Goal: Information Seeking & Learning: Learn about a topic

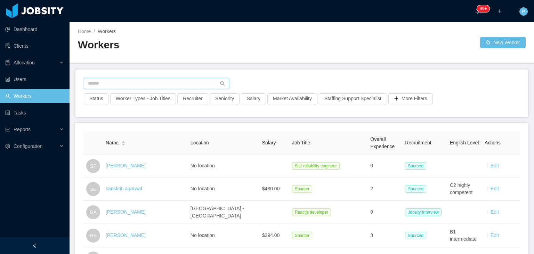
click at [156, 82] on input "text" at bounding box center [156, 83] width 145 height 11
paste input "**********"
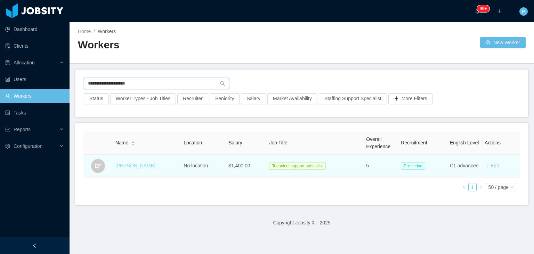
type input "**********"
click at [135, 168] on link "Edwin Palacios" at bounding box center [135, 166] width 40 height 6
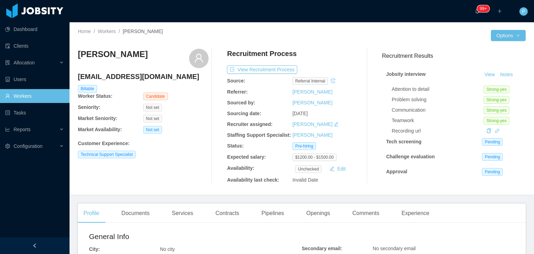
click at [172, 177] on div "Edwin Palacios edpl85@gmail.com Billable Worker Status: Candidate Seniority: No…" at bounding box center [143, 116] width 131 height 135
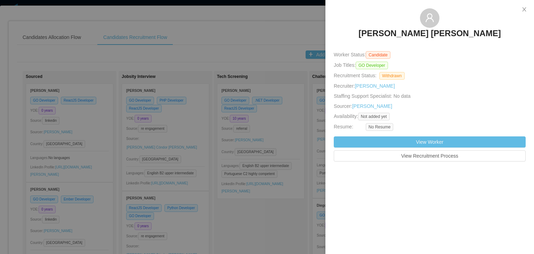
scroll to position [2081, 0]
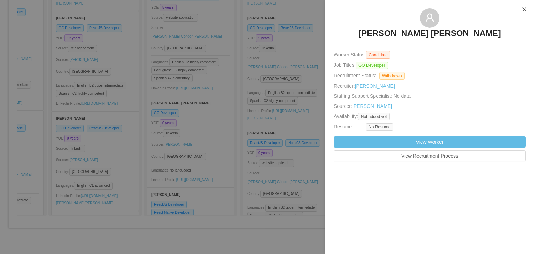
click at [523, 10] on icon "icon: close" at bounding box center [525, 10] width 6 height 6
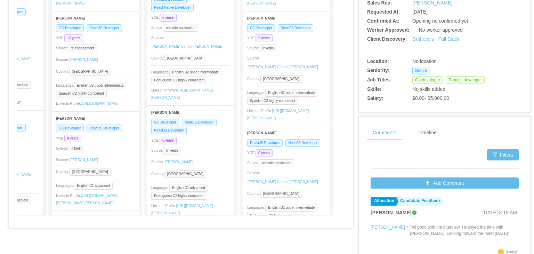
scroll to position [2289, 0]
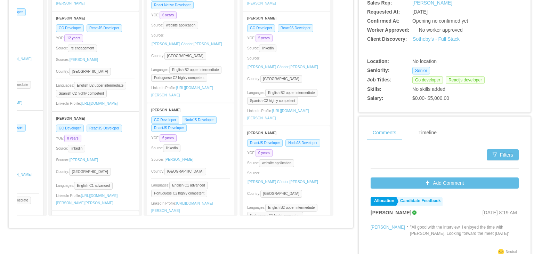
click at [208, 9] on div "ReactJS Developer React Native Developer" at bounding box center [190, 1] width 79 height 16
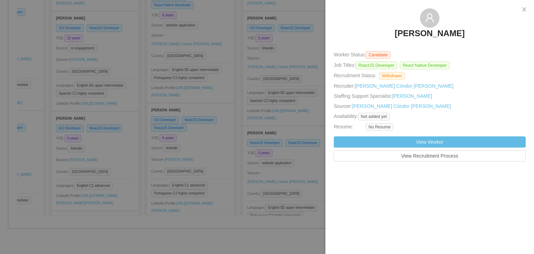
click at [231, 159] on div at bounding box center [267, 127] width 534 height 254
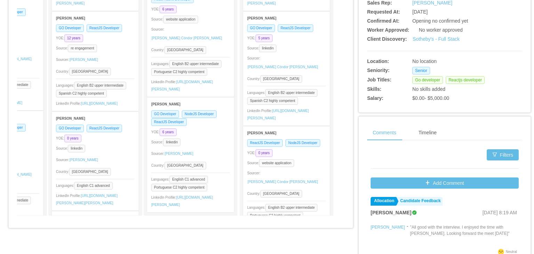
scroll to position [2395, 0]
click at [209, 139] on div "Source: linkedin" at bounding box center [190, 142] width 79 height 8
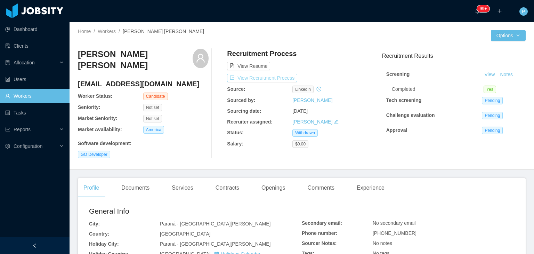
click at [268, 78] on button "View Recruitment Process" at bounding box center [262, 78] width 70 height 8
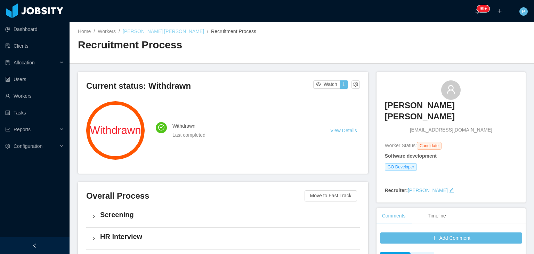
click at [147, 29] on link "Damian Francisco Jimenez" at bounding box center [163, 32] width 81 height 6
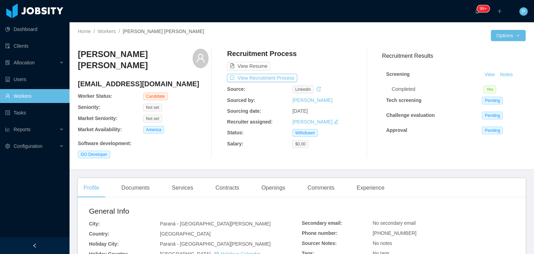
click at [325, 48] on div "Damian Francisco Jimenez damianjimenez@hotmail.com Worker Status: Candidate Sen…" at bounding box center [302, 103] width 448 height 121
click at [174, 151] on div "GO Developer" at bounding box center [143, 155] width 131 height 8
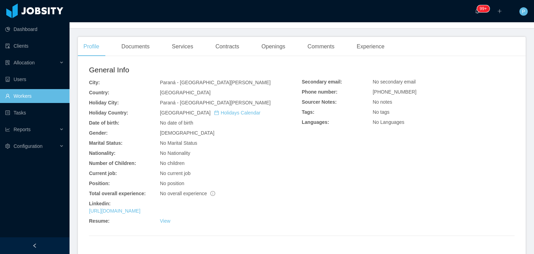
scroll to position [168, 0]
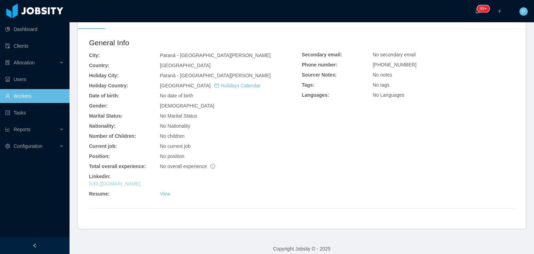
click at [140, 181] on link "https://www.linkedin.com/in/damian-j-52308386" at bounding box center [114, 184] width 51 height 6
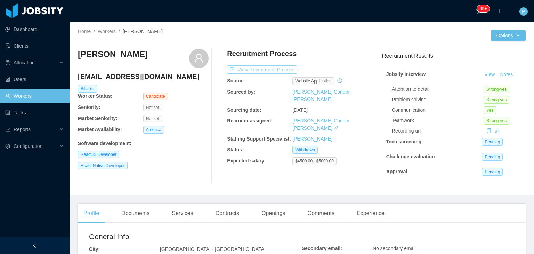
click at [275, 69] on button "View Recruitment Process" at bounding box center [262, 69] width 70 height 8
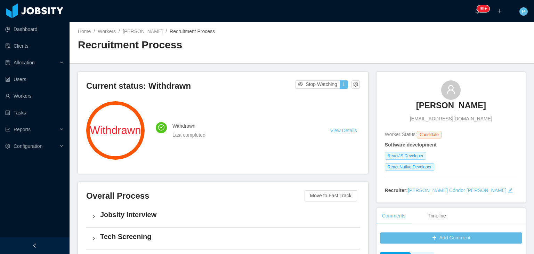
click at [266, 35] on div "Home / Workers / [PERSON_NAME] / Recruitment Process / Recruitment Process" at bounding box center [190, 43] width 224 height 30
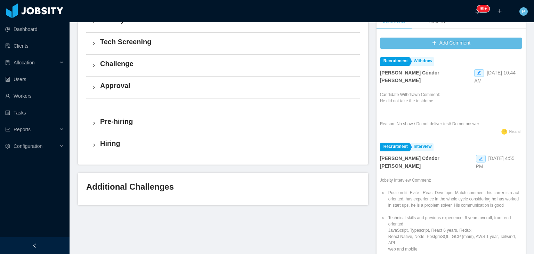
scroll to position [236, 0]
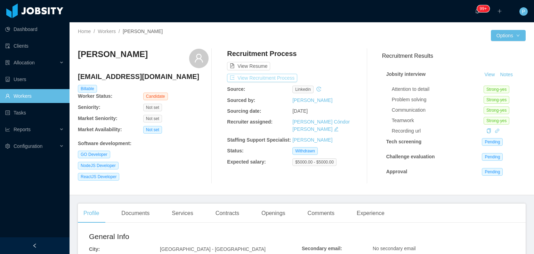
click at [269, 77] on button "View Recruitment Process" at bounding box center [262, 78] width 70 height 8
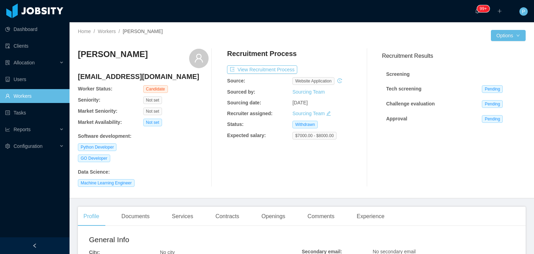
click at [194, 161] on div "GO Developer" at bounding box center [143, 158] width 131 height 8
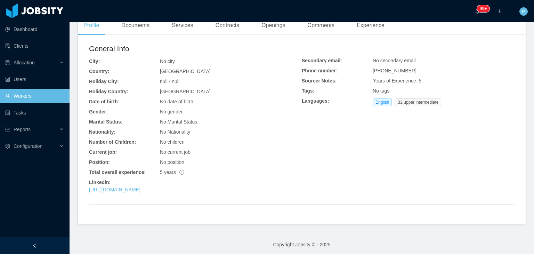
scroll to position [194, 0]
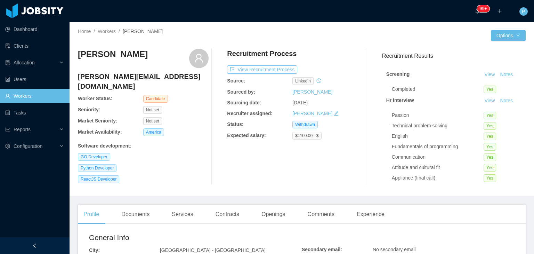
click at [177, 139] on div "Software development :" at bounding box center [143, 144] width 131 height 10
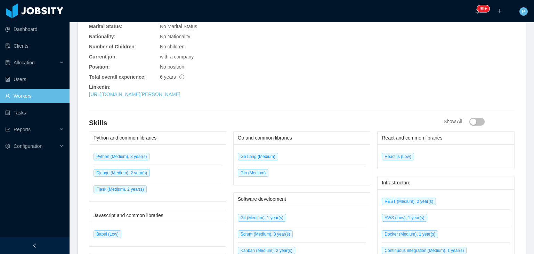
scroll to position [292, 0]
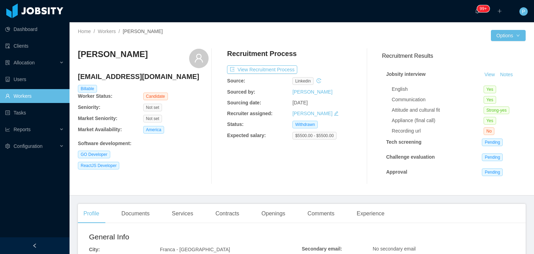
click at [187, 155] on div "GO Developer" at bounding box center [143, 155] width 131 height 8
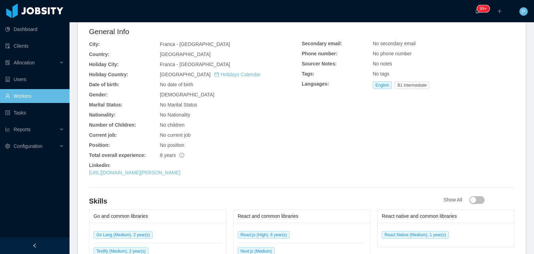
scroll to position [236, 0]
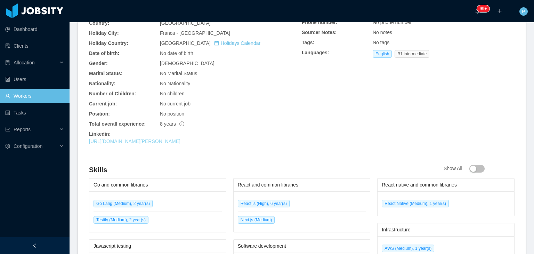
click at [180, 139] on link "https://www.linkedin.com/in/pedro-galetti-03b071168/" at bounding box center [134, 141] width 91 height 6
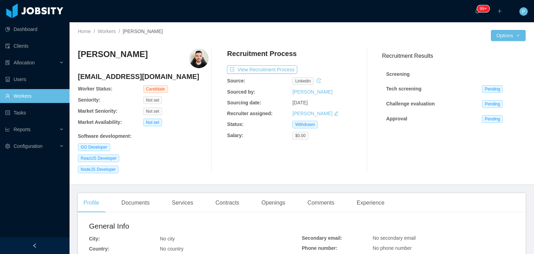
click at [183, 155] on div "ReactJS Developer" at bounding box center [143, 158] width 131 height 8
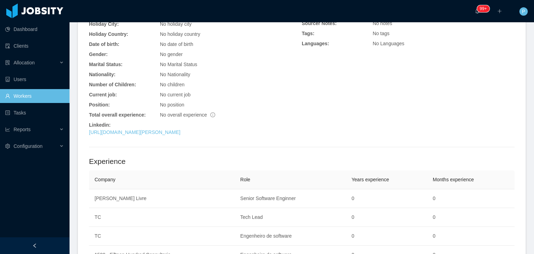
scroll to position [236, 0]
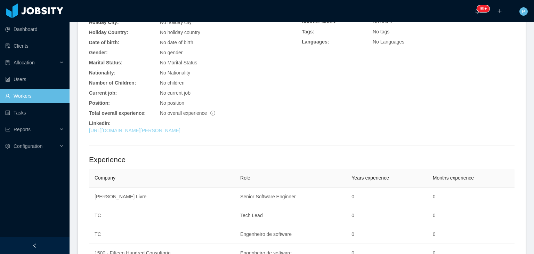
click at [177, 131] on link "[URL][DOMAIN_NAME][PERSON_NAME]" at bounding box center [134, 131] width 91 height 6
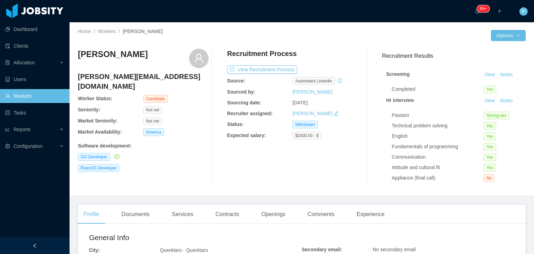
click at [176, 153] on div "GO Developer" at bounding box center [143, 157] width 131 height 8
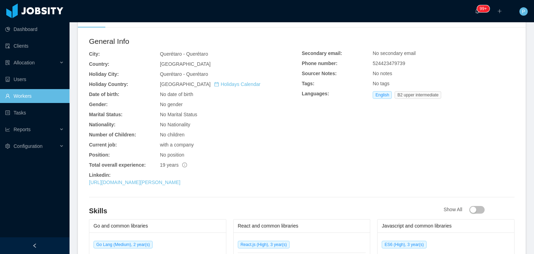
scroll to position [236, 0]
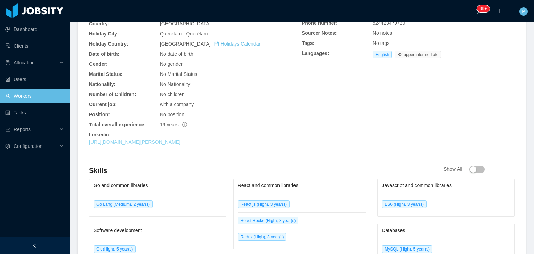
click at [179, 143] on link "https://www.linkedin.com/in/carlos-rl/detail/contact-info/" at bounding box center [134, 142] width 91 height 6
click at [267, 105] on div "with a company" at bounding box center [231, 104] width 142 height 7
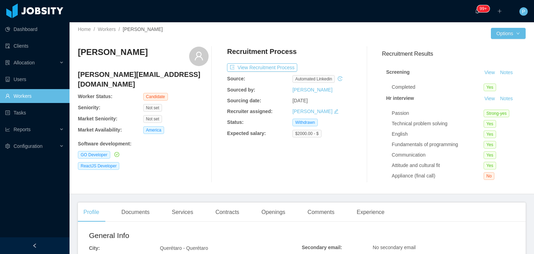
scroll to position [0, 0]
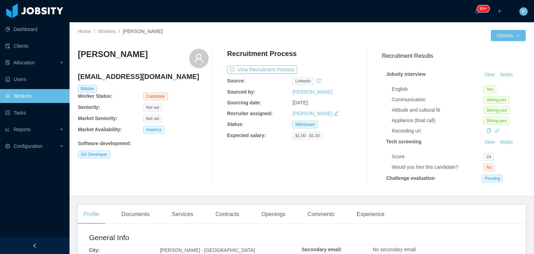
click at [179, 163] on div "Claudio Flores claudio82@gmail.com Billable Worker Status: Candidate Seniority:…" at bounding box center [143, 117] width 131 height 136
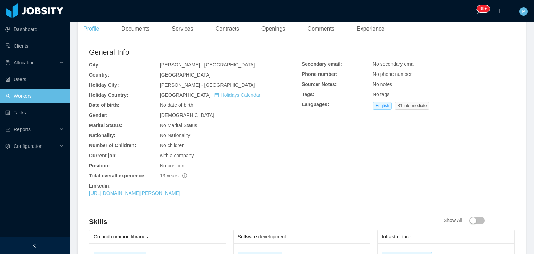
scroll to position [195, 0]
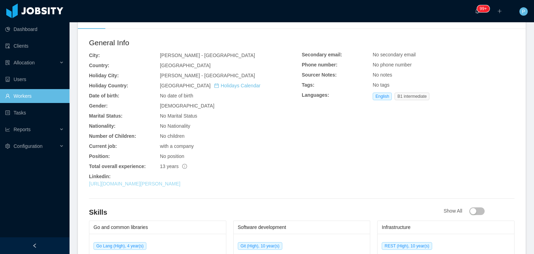
click at [179, 183] on link "https://cl.linkedin.com/in/claudio-andres-flores-sapiain" at bounding box center [134, 184] width 91 height 6
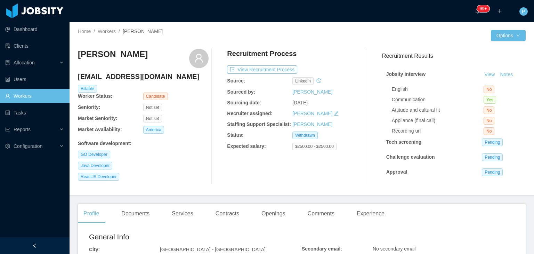
click at [189, 157] on div "Jaime Giovanny Jimenez Boyaca gioud@outlook.com Billable Worker Status: Candida…" at bounding box center [143, 116] width 131 height 135
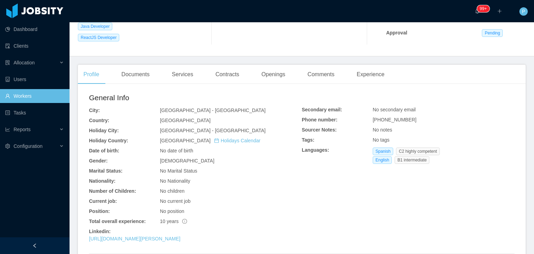
scroll to position [195, 0]
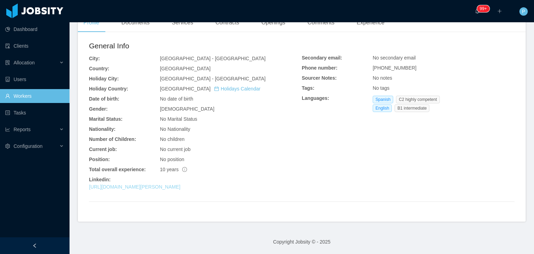
click at [180, 186] on link "https://www.linkedin.com/in/jaime-giovanny-jimenez-boyaca-357abbba/" at bounding box center [134, 187] width 91 height 6
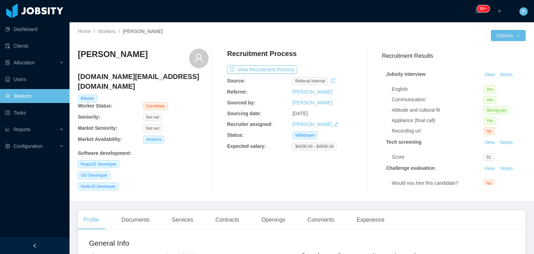
click at [188, 171] on div "GO Developer" at bounding box center [143, 175] width 131 height 8
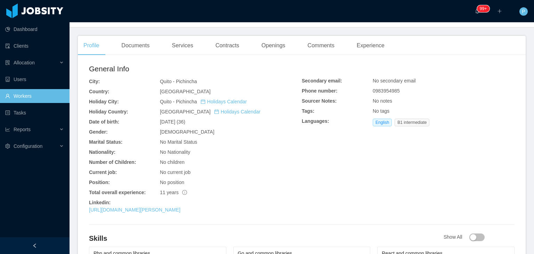
scroll to position [236, 0]
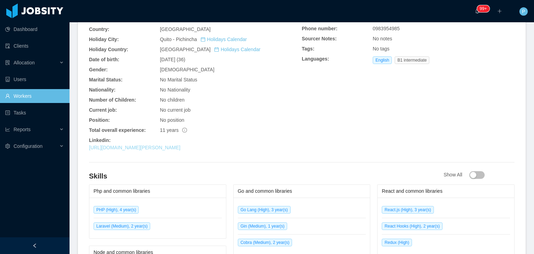
click at [180, 145] on link "[URL][DOMAIN_NAME][PERSON_NAME]" at bounding box center [134, 148] width 91 height 6
